Goal: Entertainment & Leisure: Consume media (video, audio)

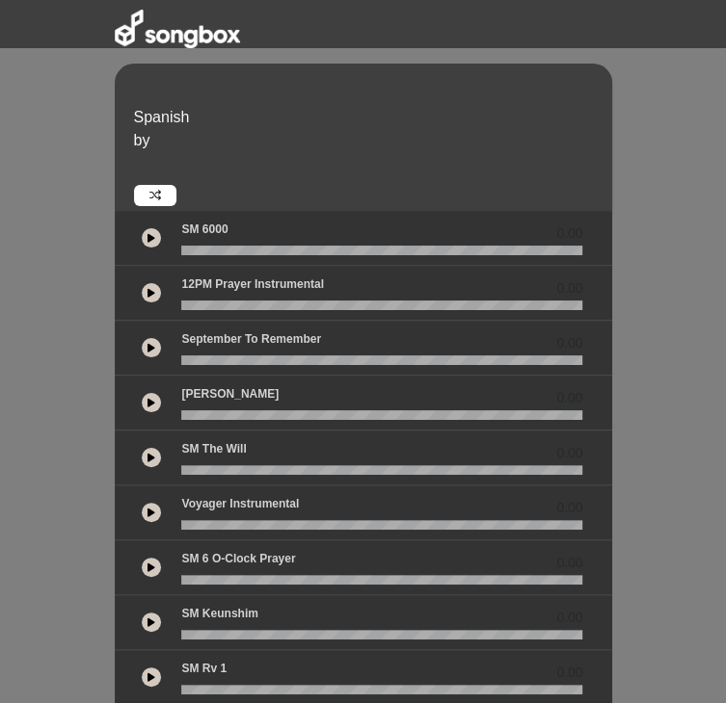
click at [147, 233] on icon at bounding box center [151, 238] width 8 height 10
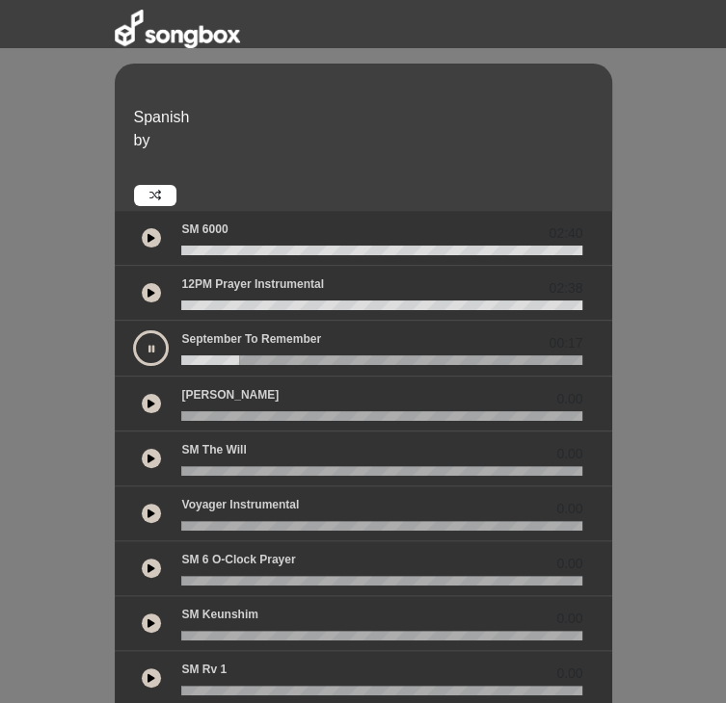
click at [142, 394] on button at bounding box center [151, 403] width 19 height 19
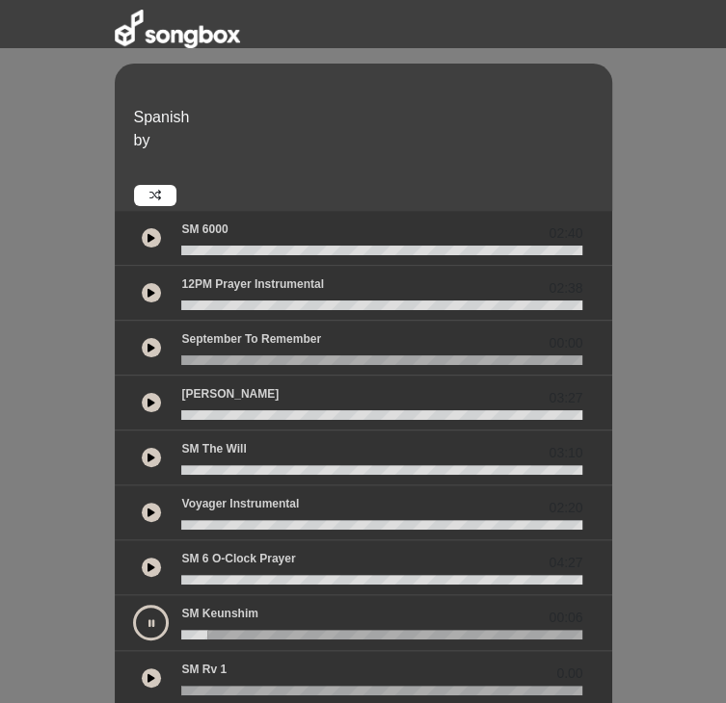
click at [332, 289] on div "02:38" at bounding box center [363, 293] width 497 height 55
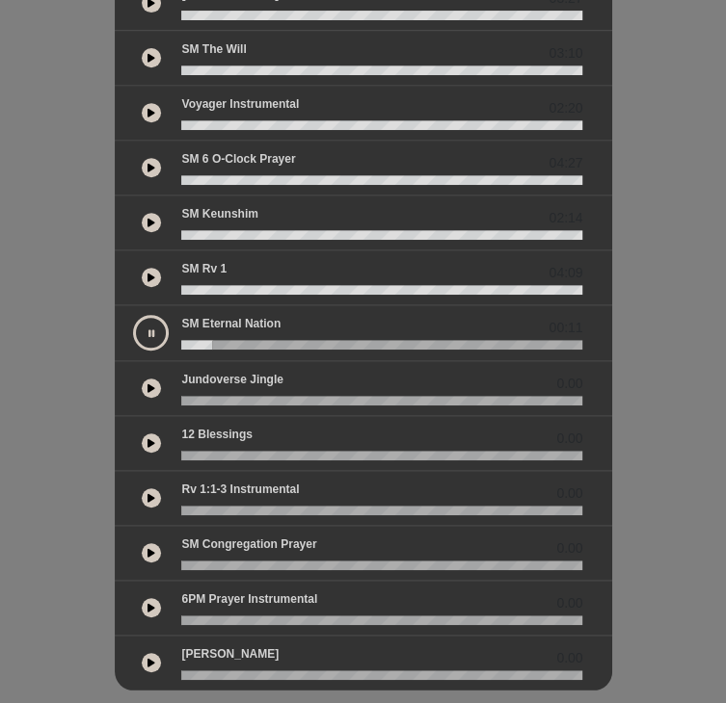
scroll to position [407, 0]
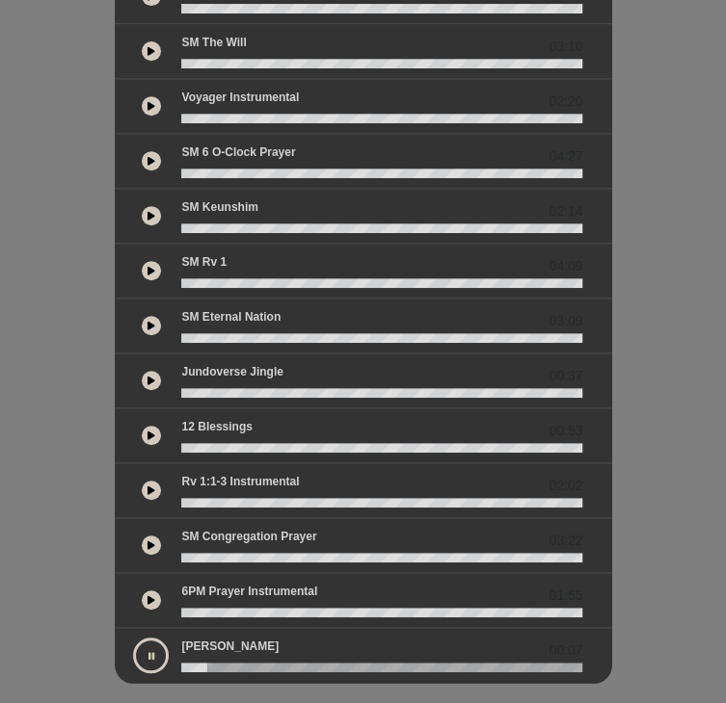
click at [148, 651] on icon at bounding box center [151, 656] width 6 height 10
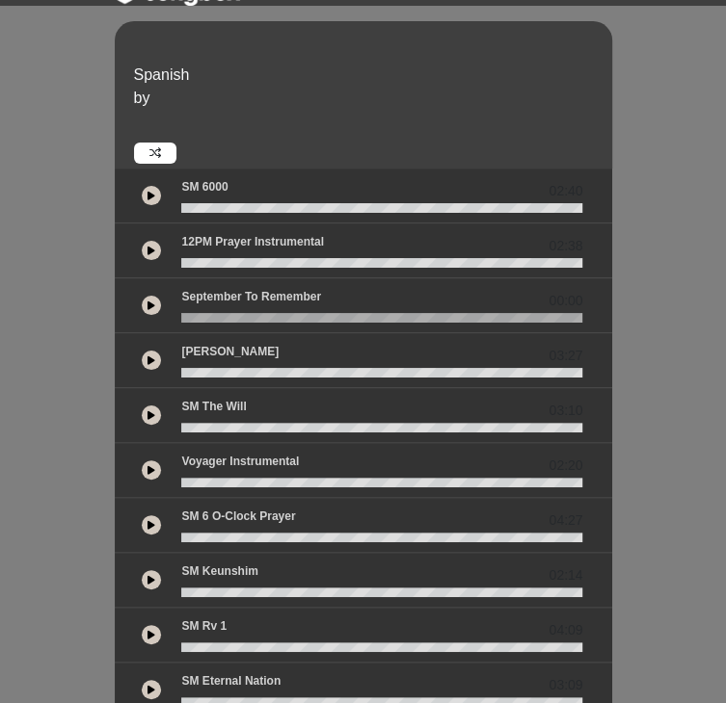
scroll to position [41, 0]
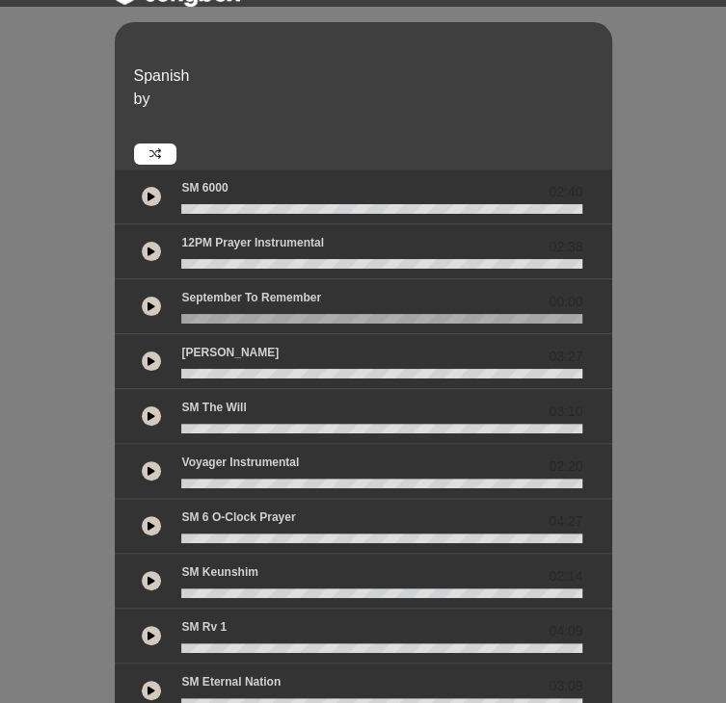
click at [142, 352] on button at bounding box center [151, 361] width 19 height 19
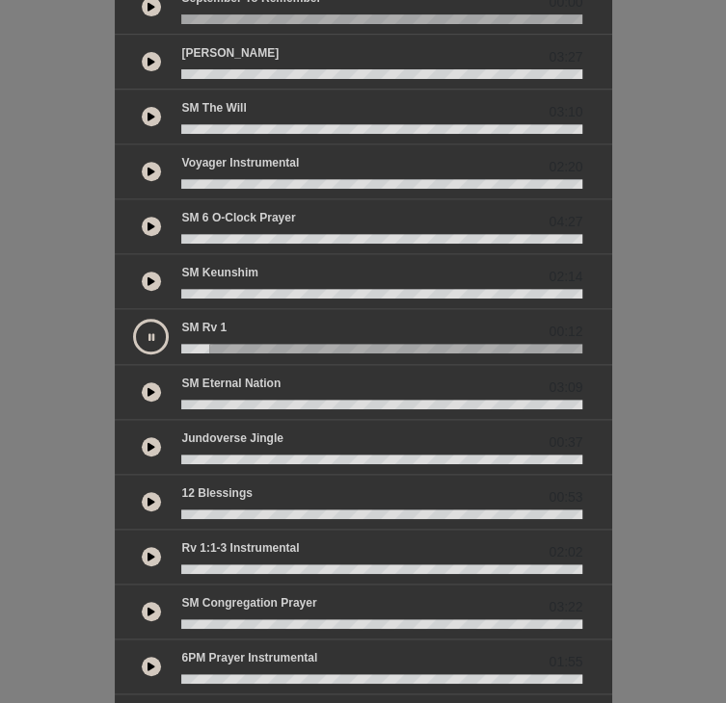
scroll to position [342, 0]
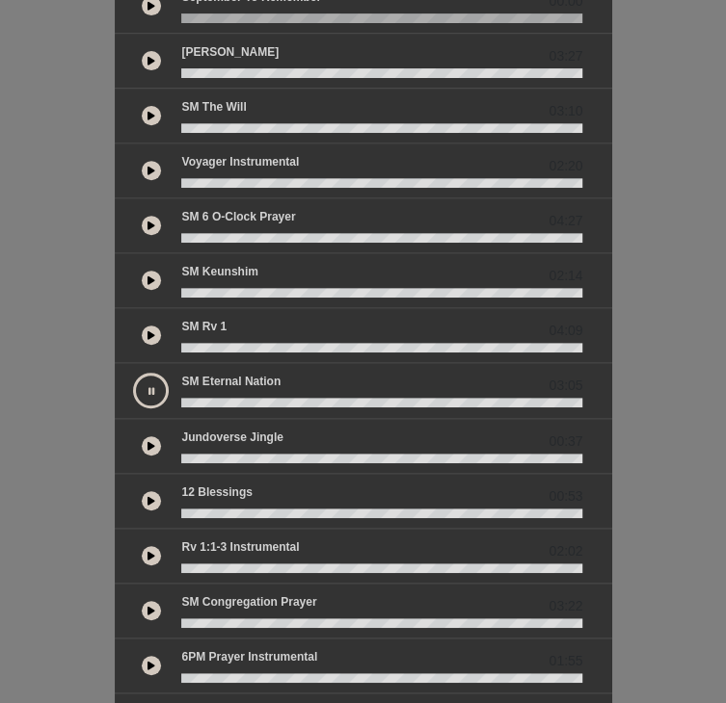
click at [147, 551] on icon at bounding box center [151, 556] width 8 height 10
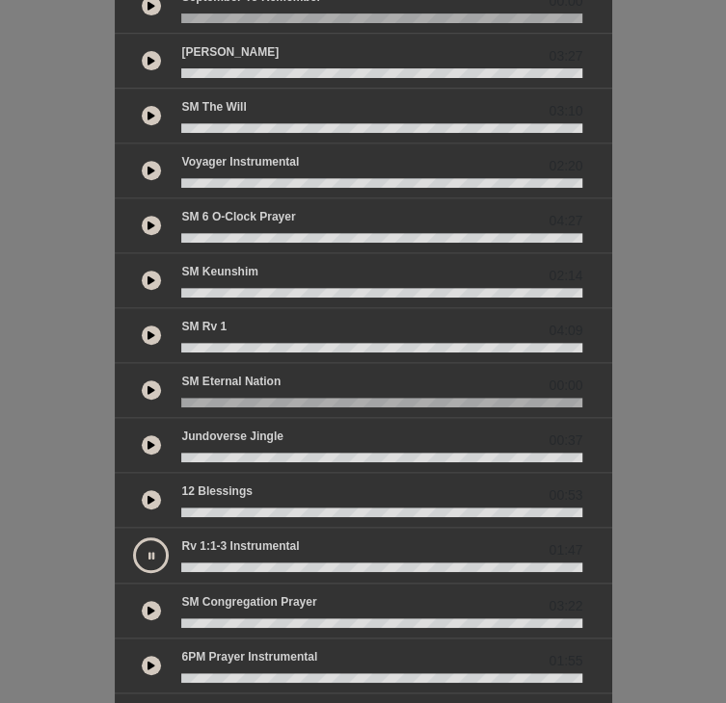
click at [133, 538] on button at bounding box center [151, 556] width 36 height 36
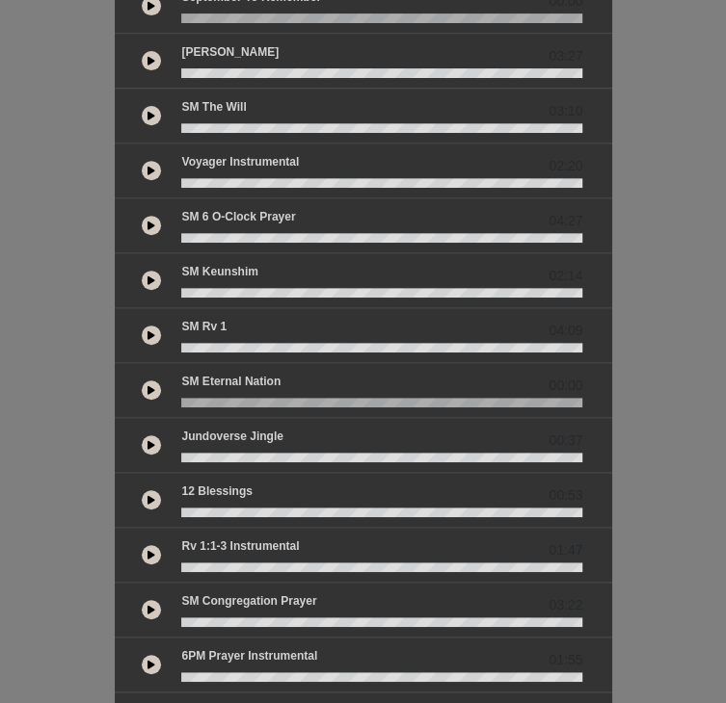
click at [142, 545] on button at bounding box center [151, 554] width 19 height 19
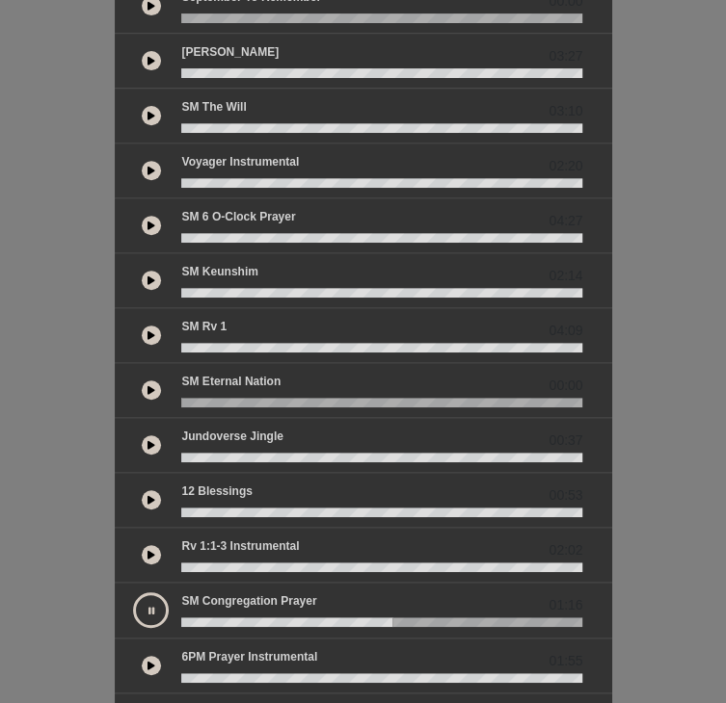
scroll to position [407, 0]
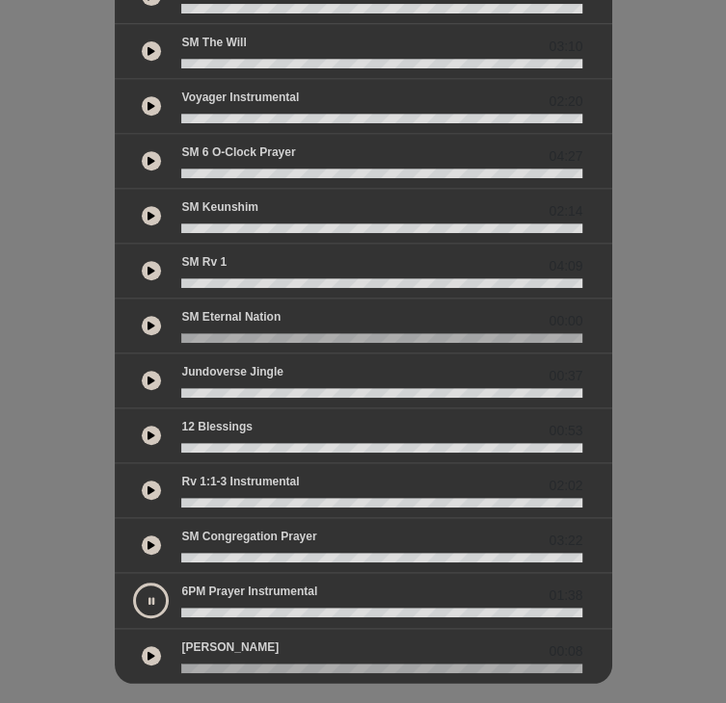
click at [142, 481] on button at bounding box center [151, 490] width 19 height 19
